Goal: Information Seeking & Learning: Compare options

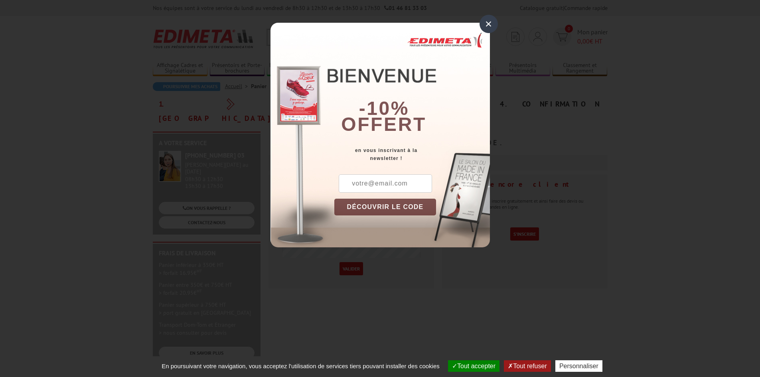
click at [488, 26] on div "×" at bounding box center [488, 24] width 18 height 18
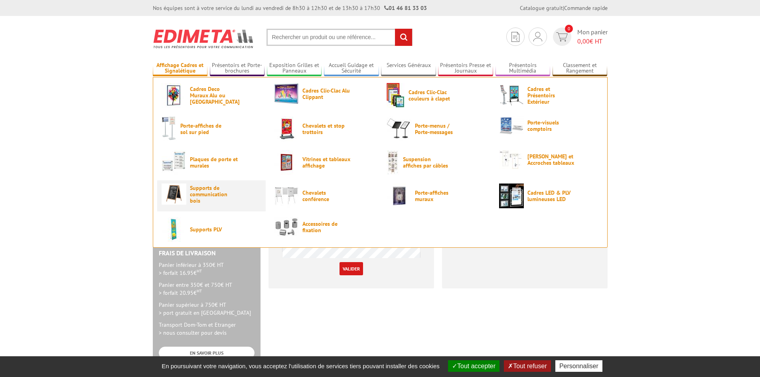
click at [205, 192] on span "Supports de communication bois" at bounding box center [214, 194] width 48 height 19
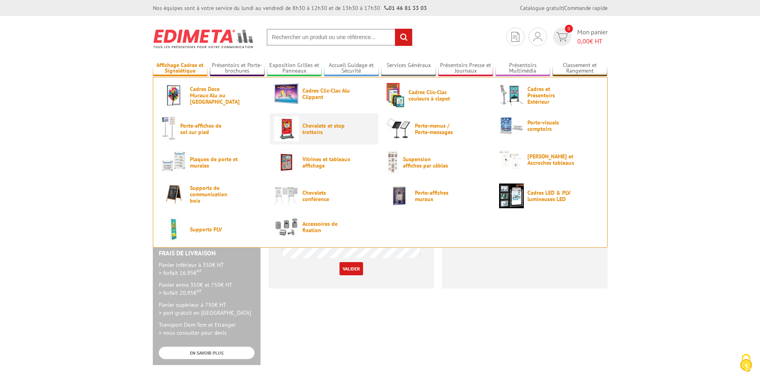
click at [315, 125] on span "Chevalets et stop trottoirs" at bounding box center [326, 128] width 48 height 13
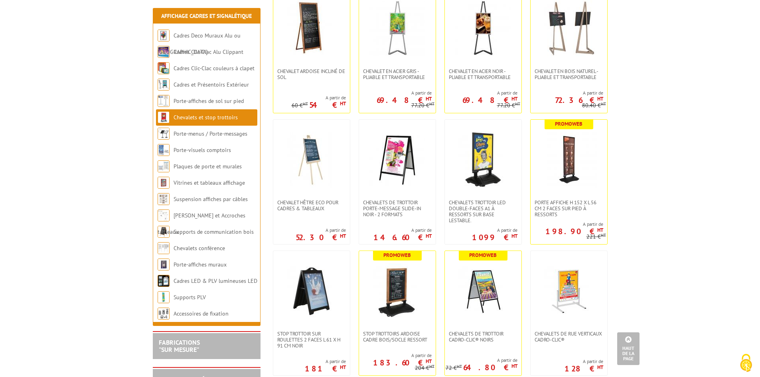
scroll to position [239, 0]
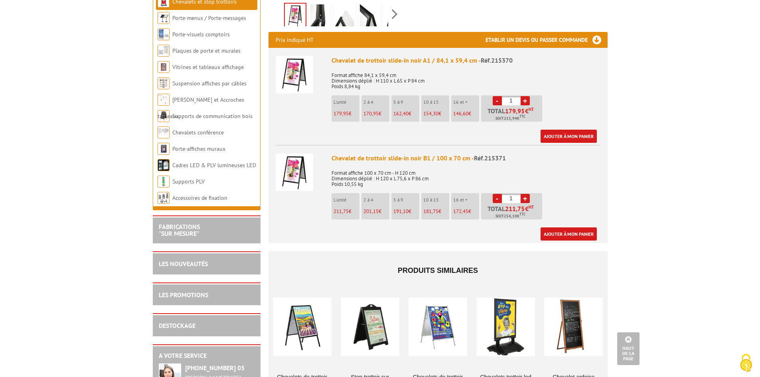
scroll to position [239, 0]
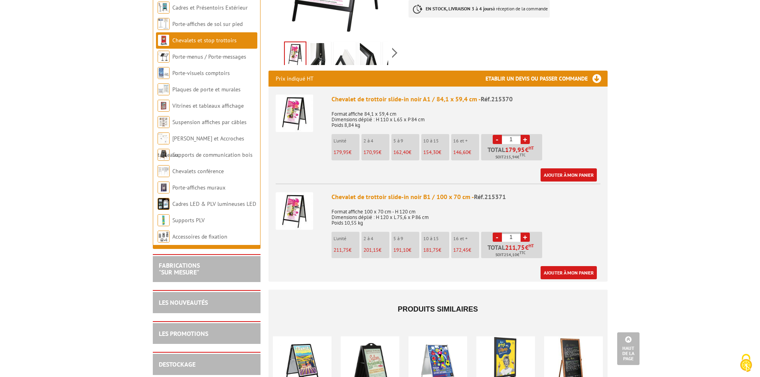
click at [298, 96] on img at bounding box center [294, 113] width 37 height 37
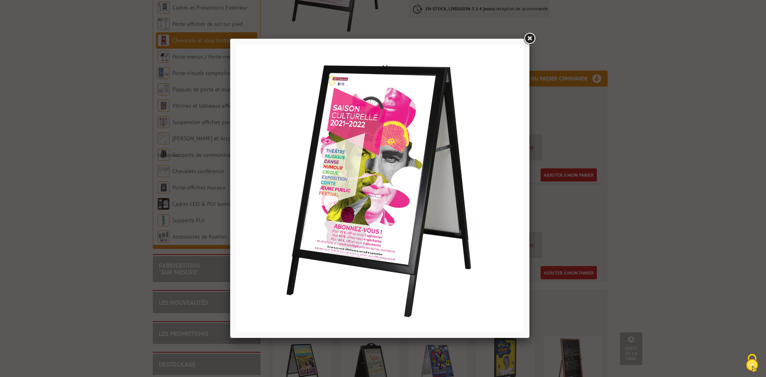
click at [572, 152] on div at bounding box center [383, 188] width 766 height 377
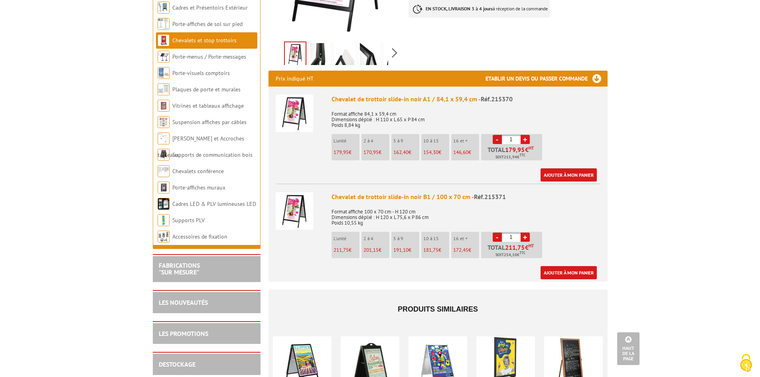
click at [301, 197] on img at bounding box center [294, 210] width 37 height 37
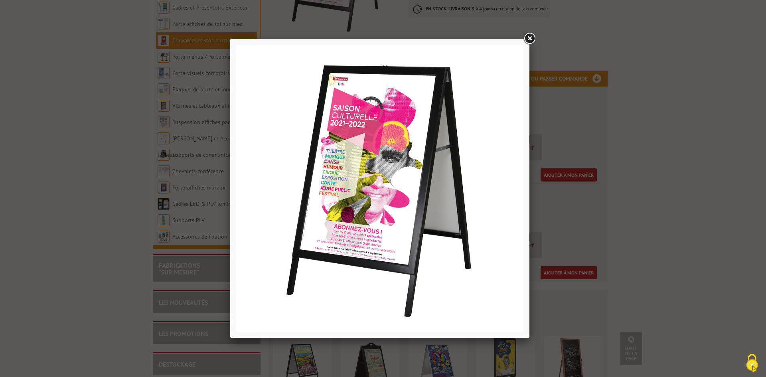
click at [567, 196] on div at bounding box center [383, 188] width 766 height 377
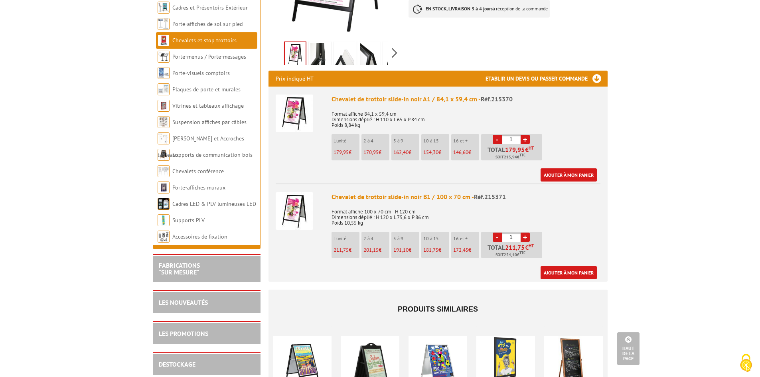
click at [302, 108] on img at bounding box center [294, 113] width 37 height 37
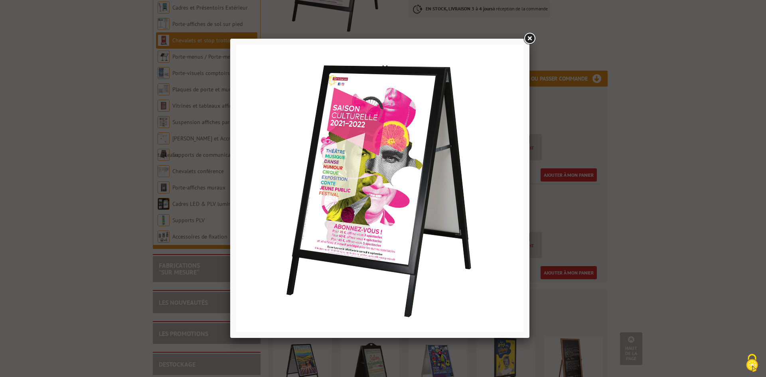
click at [528, 39] on link at bounding box center [529, 39] width 14 height 14
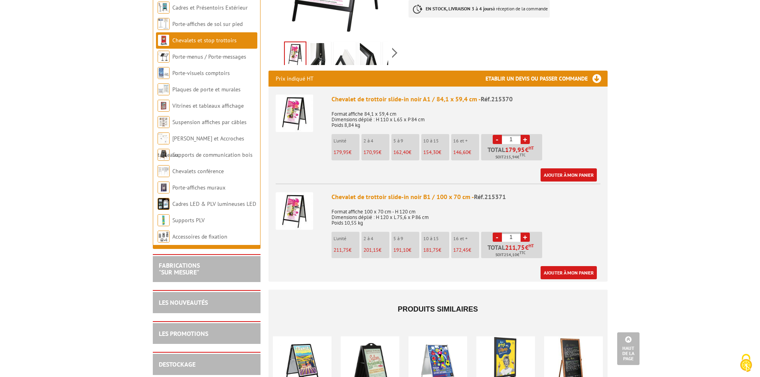
click at [298, 108] on img at bounding box center [294, 113] width 37 height 37
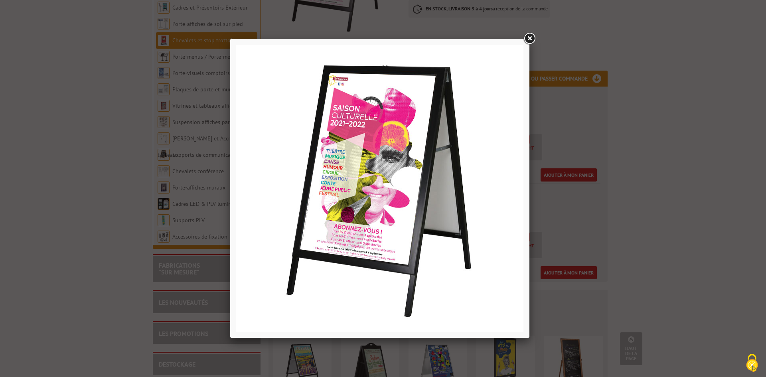
click at [375, 130] on img at bounding box center [379, 188] width 287 height 287
click at [525, 39] on link at bounding box center [529, 39] width 14 height 14
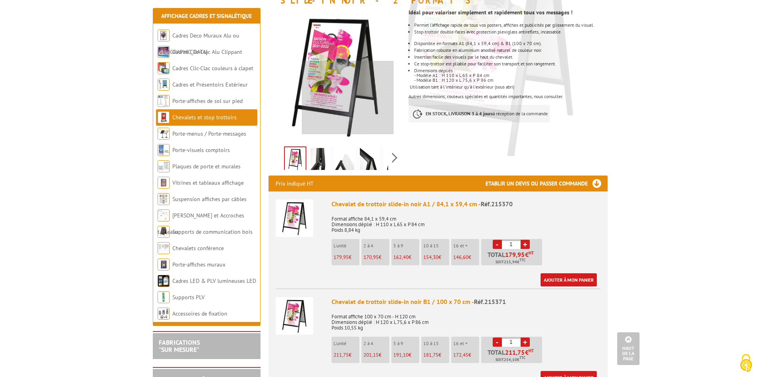
scroll to position [120, 0]
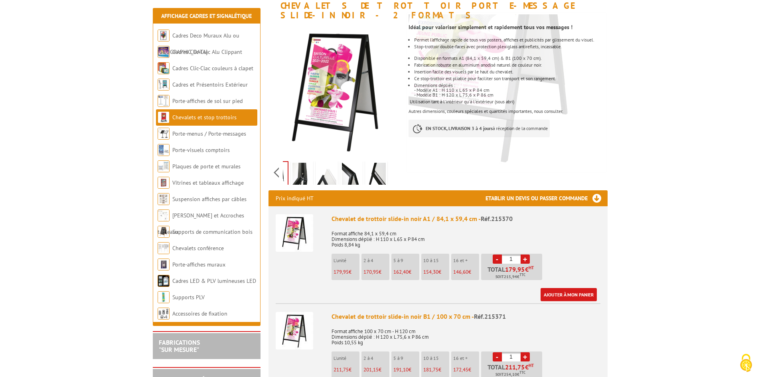
click at [394, 161] on div "Previous Next" at bounding box center [335, 172] width 134 height 28
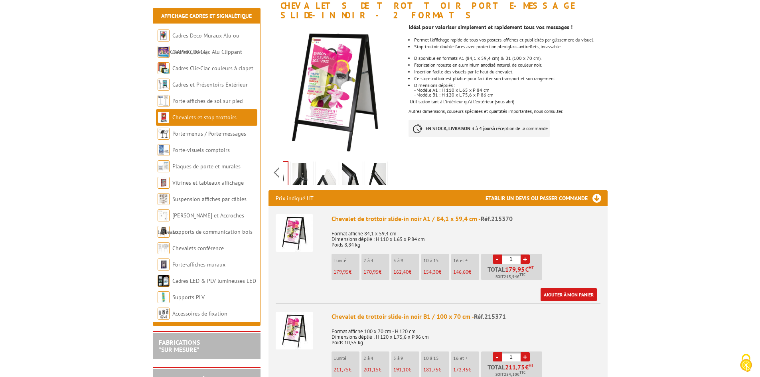
click at [300, 166] on img at bounding box center [301, 175] width 19 height 25
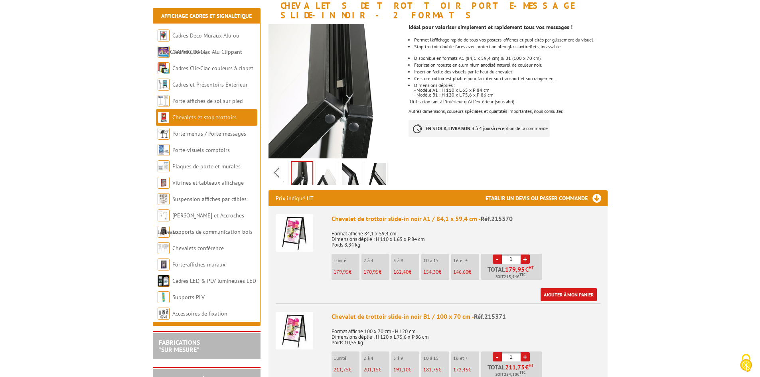
click at [325, 167] on img at bounding box center [326, 175] width 19 height 25
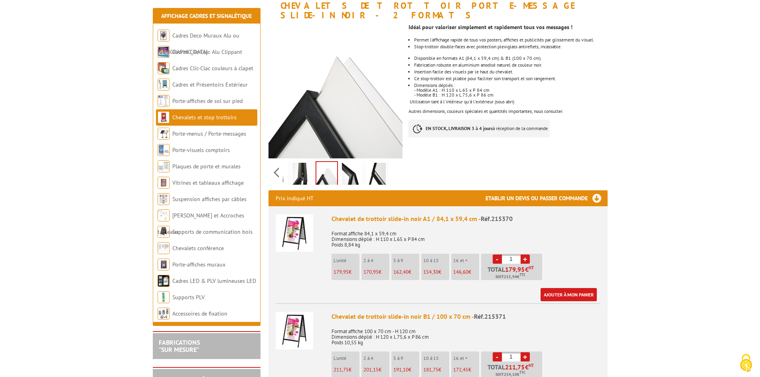
click at [347, 166] on img at bounding box center [351, 175] width 19 height 25
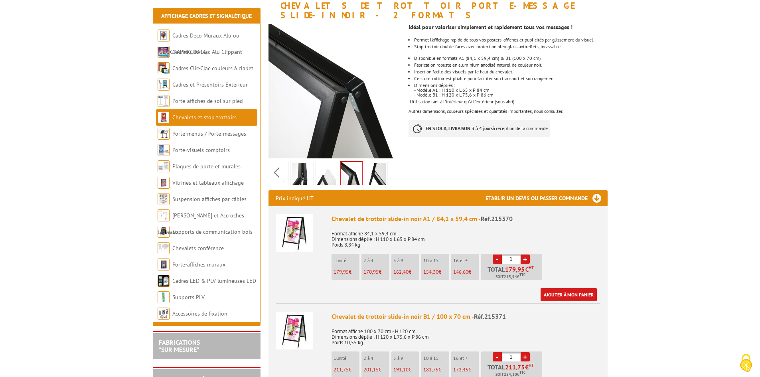
click at [373, 167] on img at bounding box center [376, 175] width 19 height 25
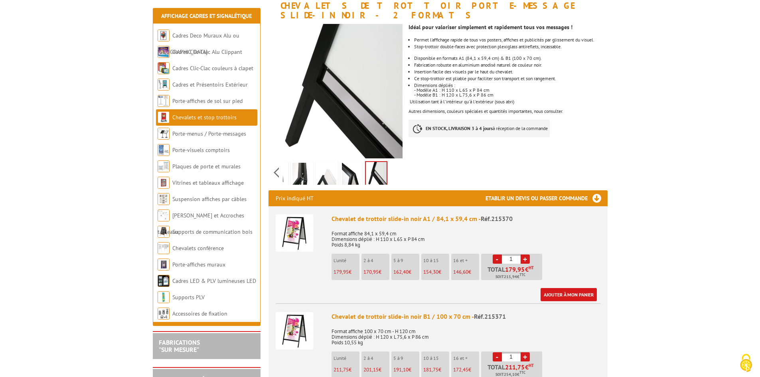
click at [346, 163] on img at bounding box center [351, 175] width 19 height 25
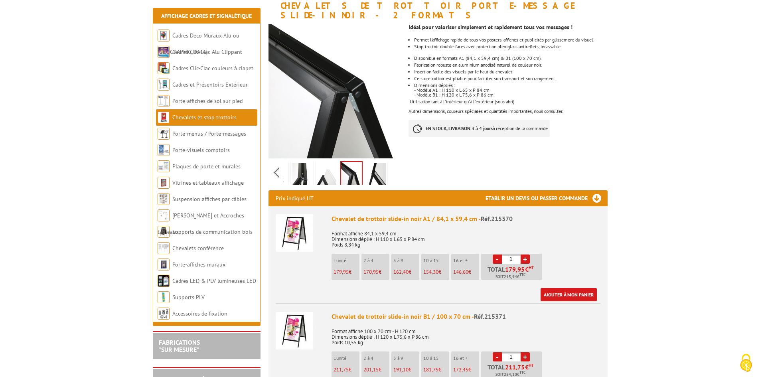
click at [327, 163] on img at bounding box center [326, 175] width 19 height 25
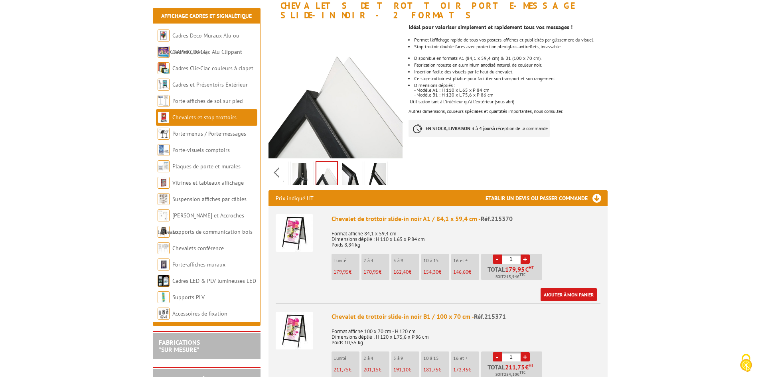
click at [302, 163] on img at bounding box center [301, 175] width 19 height 25
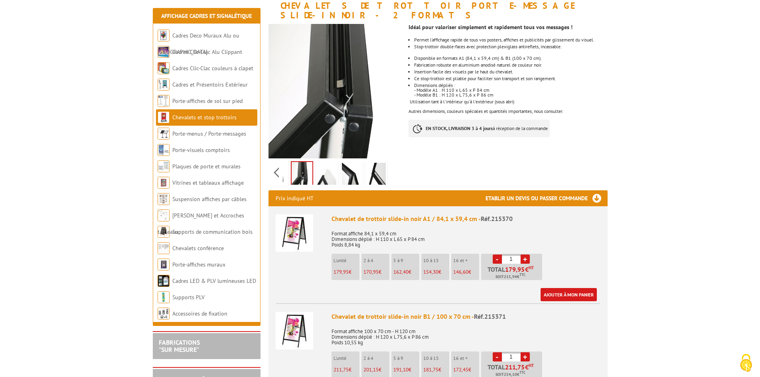
click at [283, 163] on img at bounding box center [277, 175] width 19 height 25
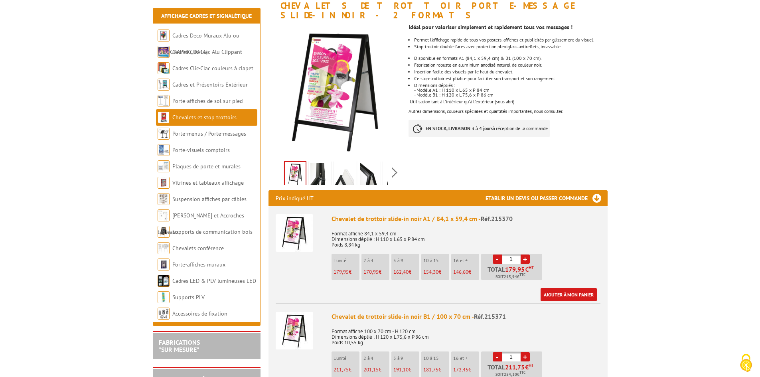
click at [279, 161] on div "Previous Next" at bounding box center [335, 172] width 134 height 28
click at [395, 160] on div "Previous Next" at bounding box center [335, 172] width 134 height 28
click at [279, 165] on div "Previous Next" at bounding box center [335, 172] width 134 height 28
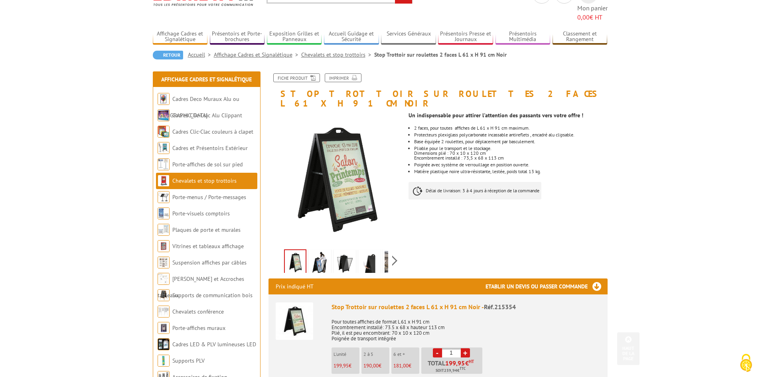
scroll to position [40, 0]
